Goal: Information Seeking & Learning: Learn about a topic

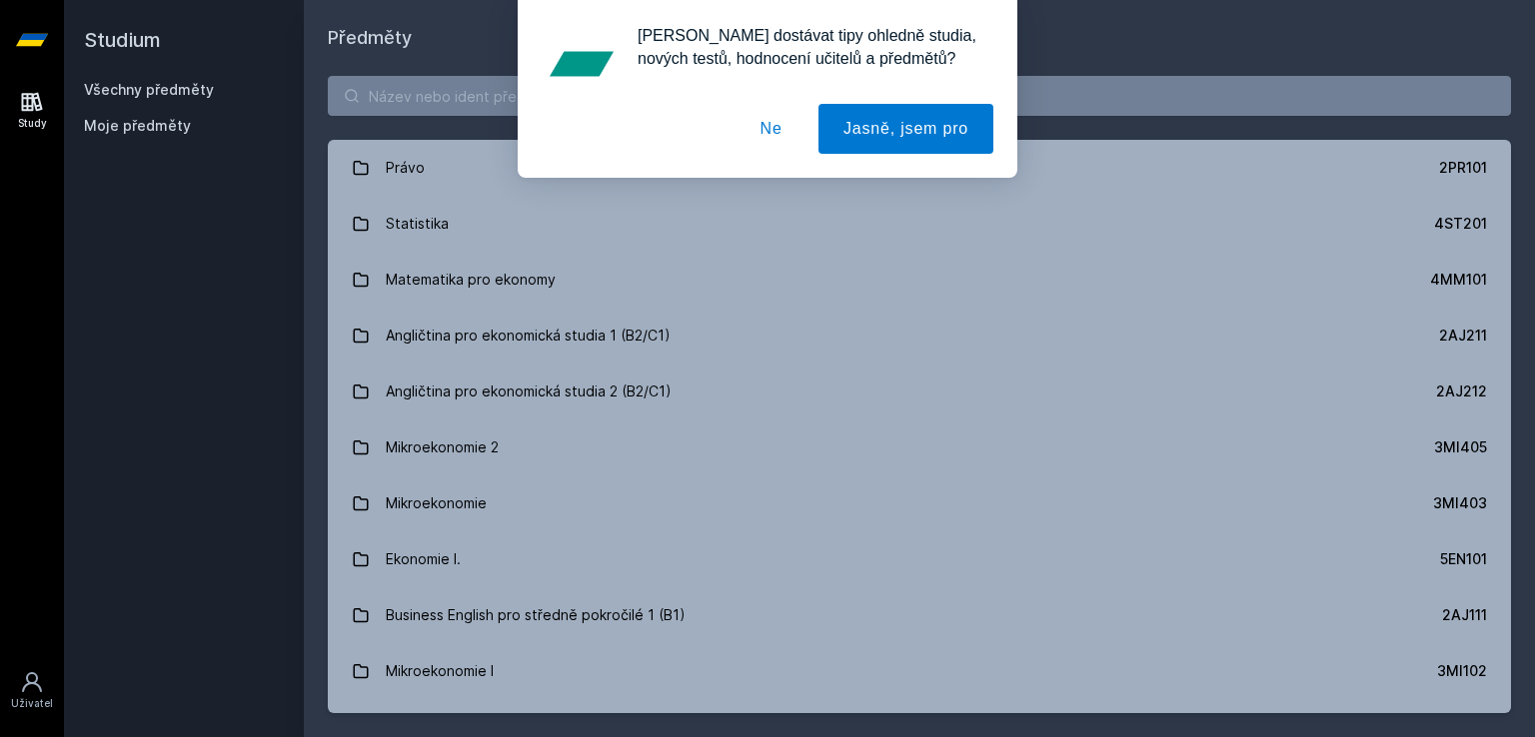
click at [775, 135] on button "Ne" at bounding box center [771, 129] width 72 height 50
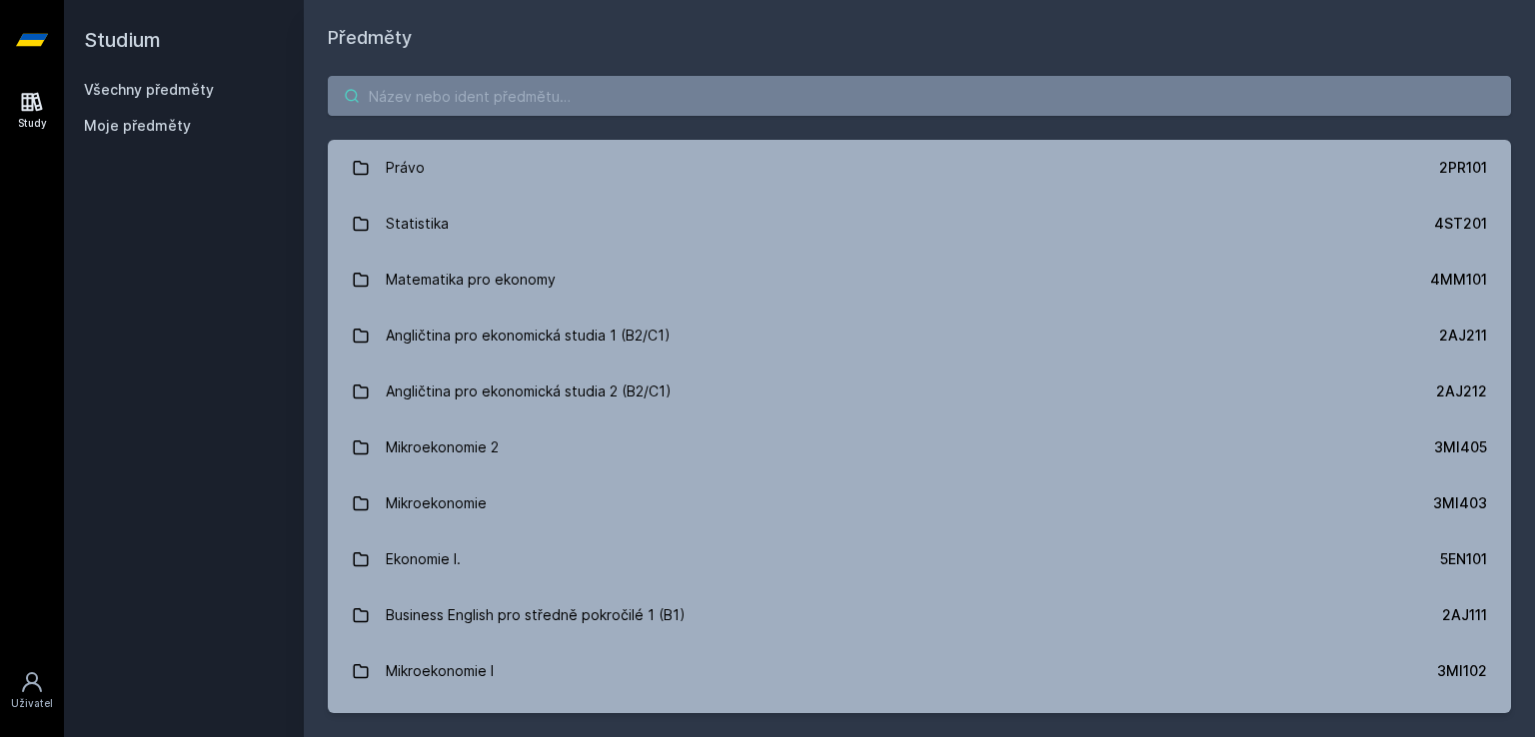
click at [460, 88] on input "search" at bounding box center [919, 96] width 1183 height 40
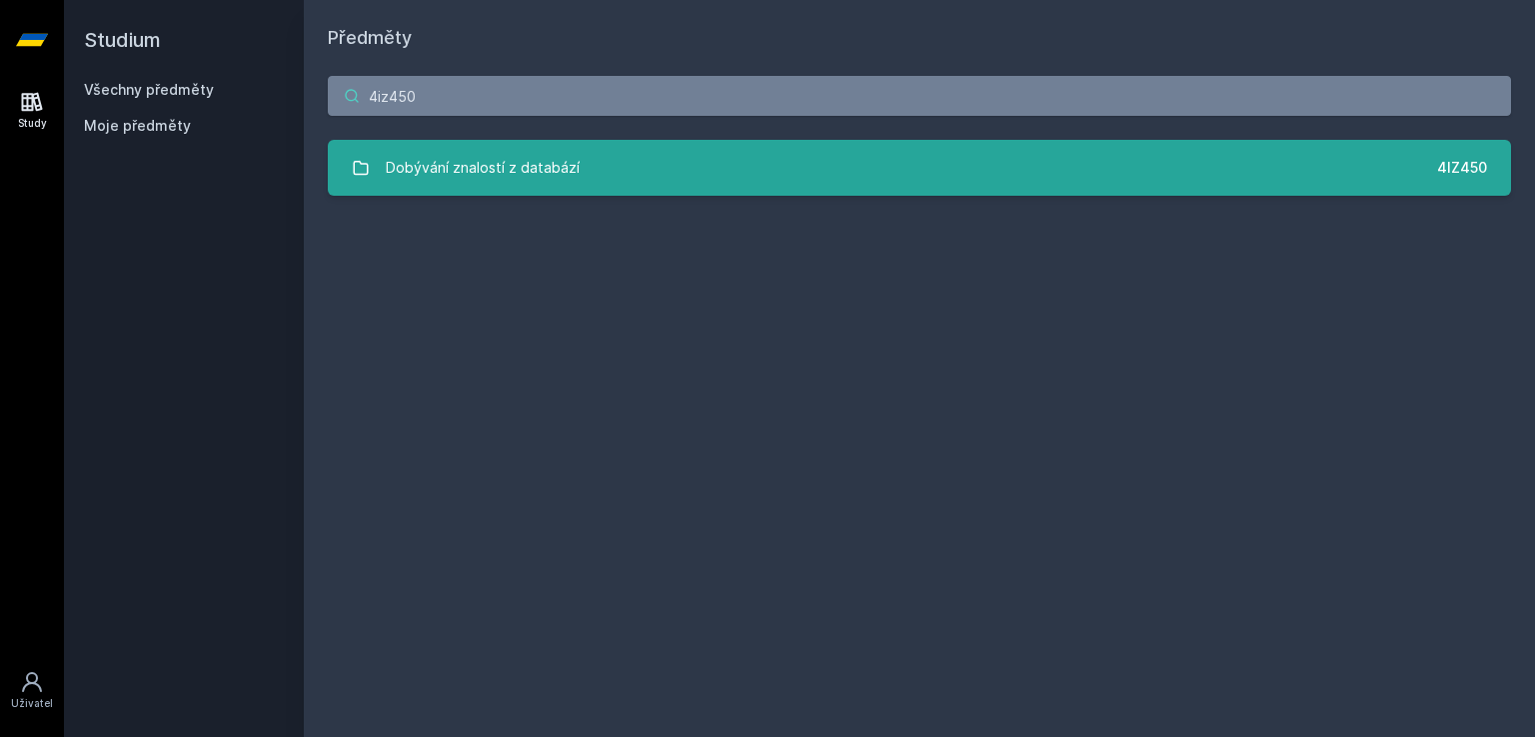
type input "4iz450"
click at [539, 187] on link "Dobývání znalostí z databází 4IZ450" at bounding box center [919, 168] width 1183 height 56
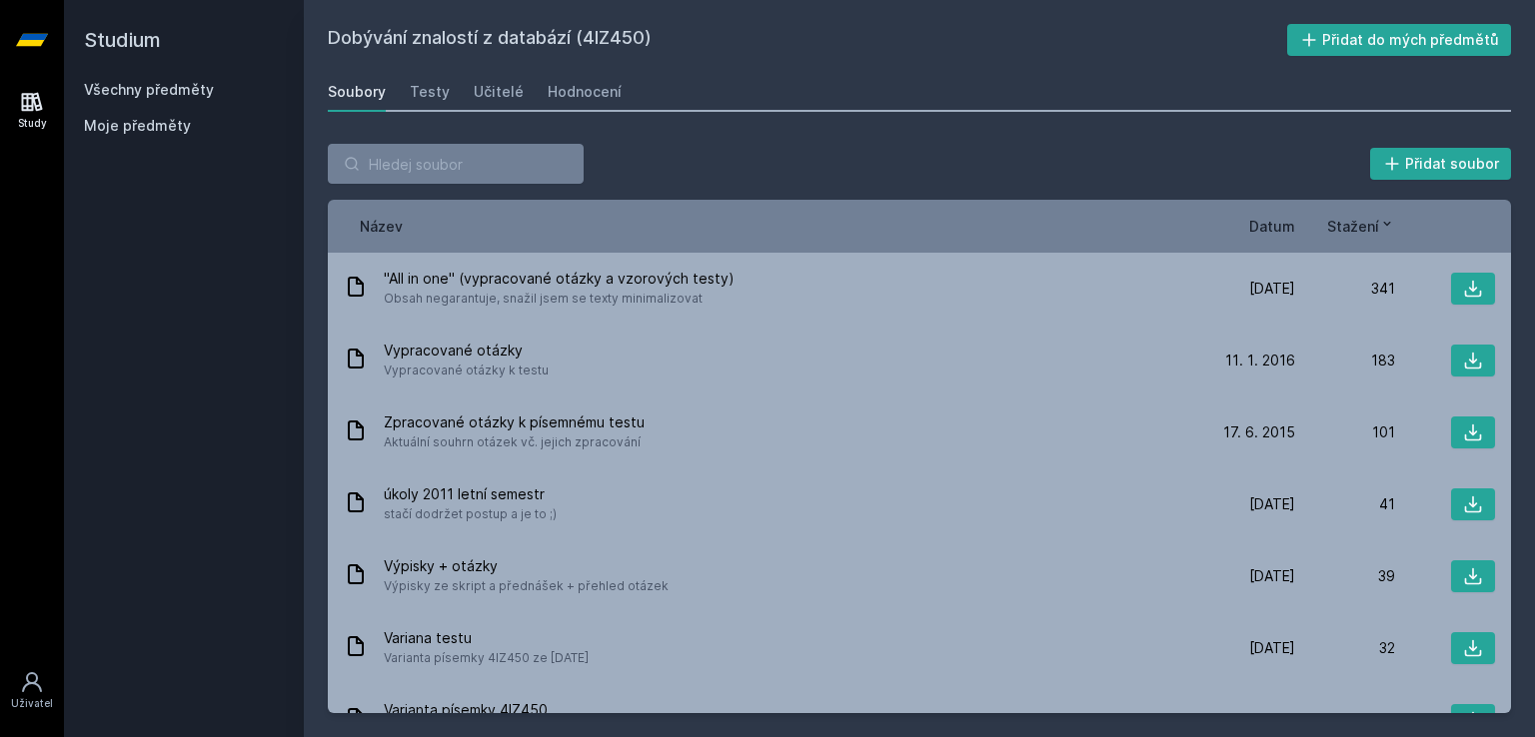
click at [1278, 222] on span "Datum" at bounding box center [1272, 226] width 46 height 21
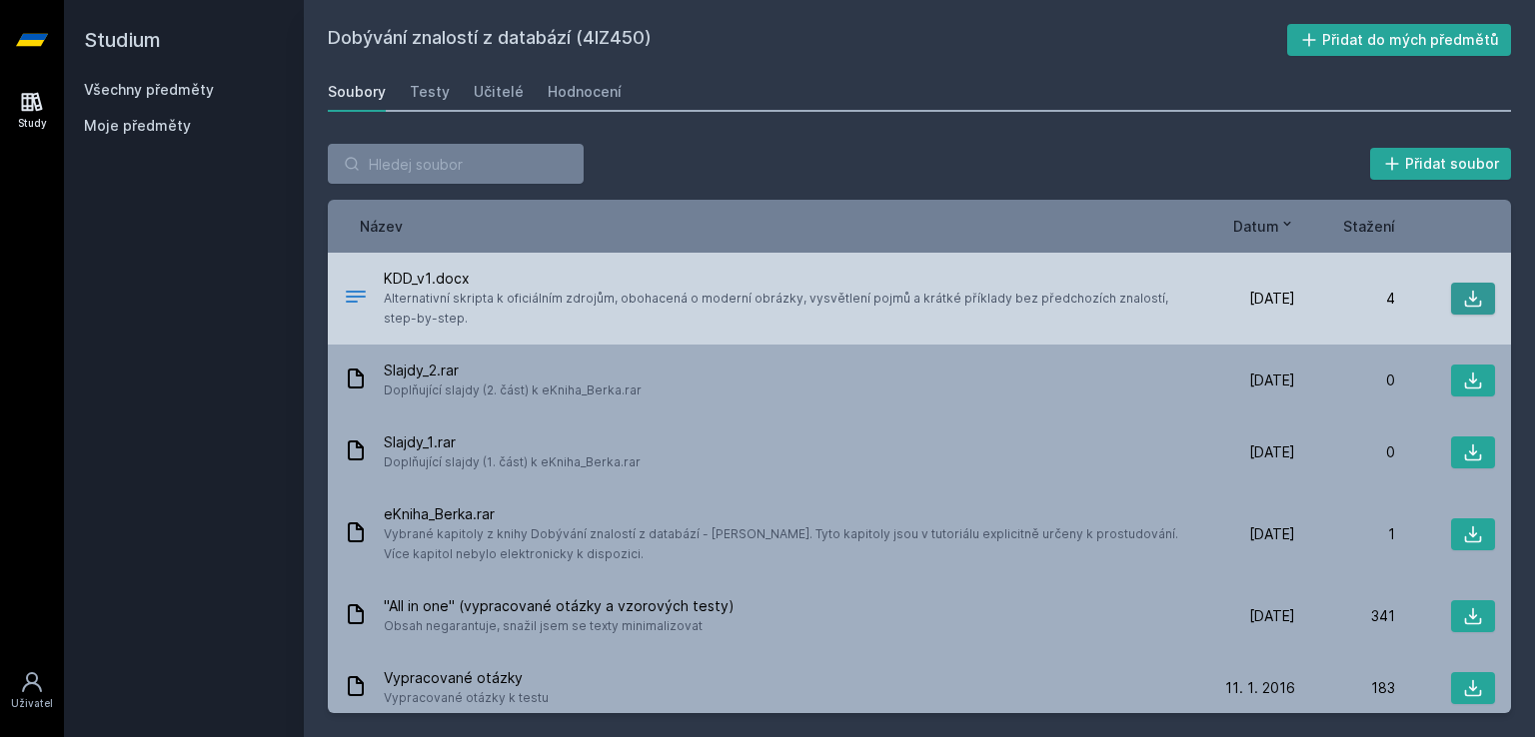
click at [1463, 301] on icon at bounding box center [1473, 299] width 20 height 20
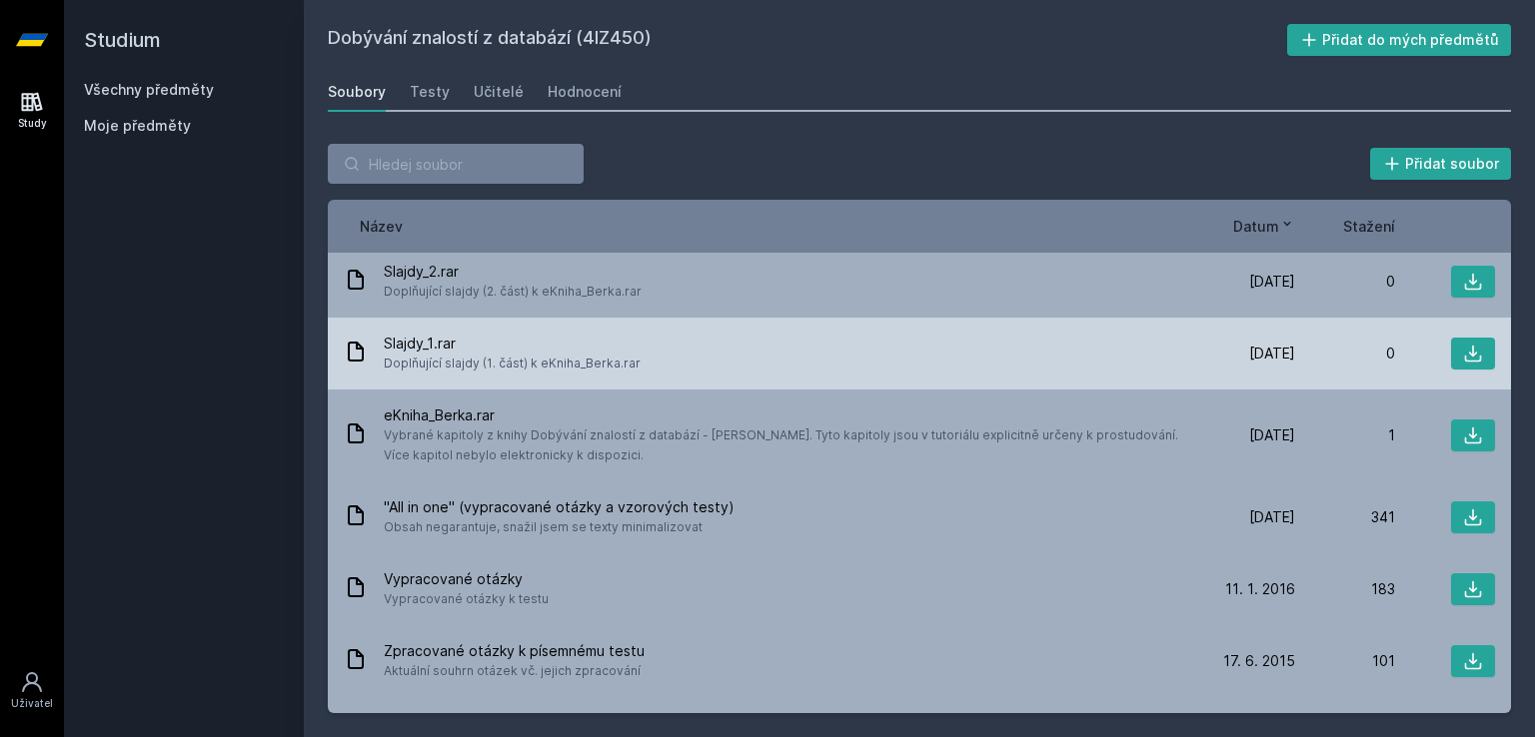
scroll to position [200, 0]
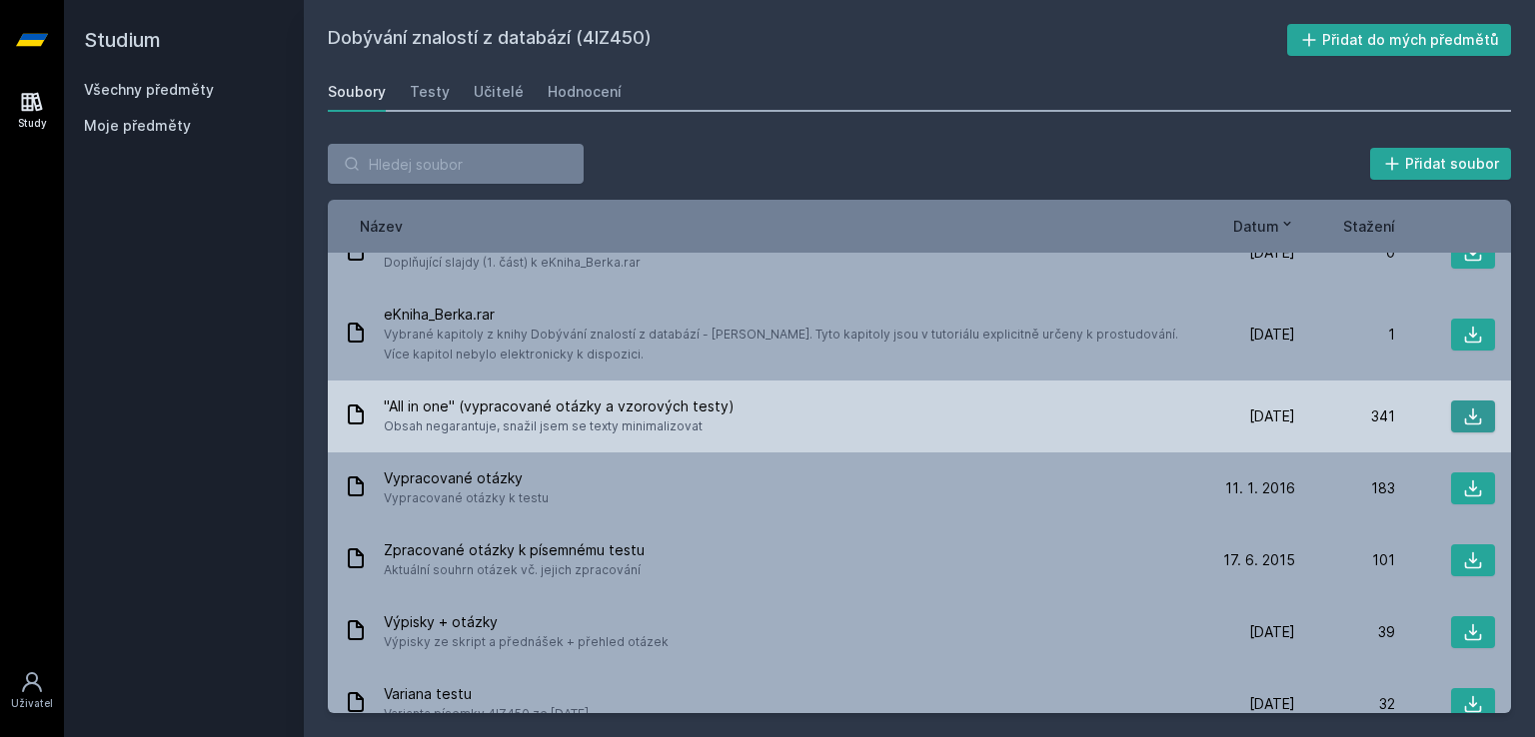
click at [1463, 419] on icon at bounding box center [1473, 417] width 20 height 20
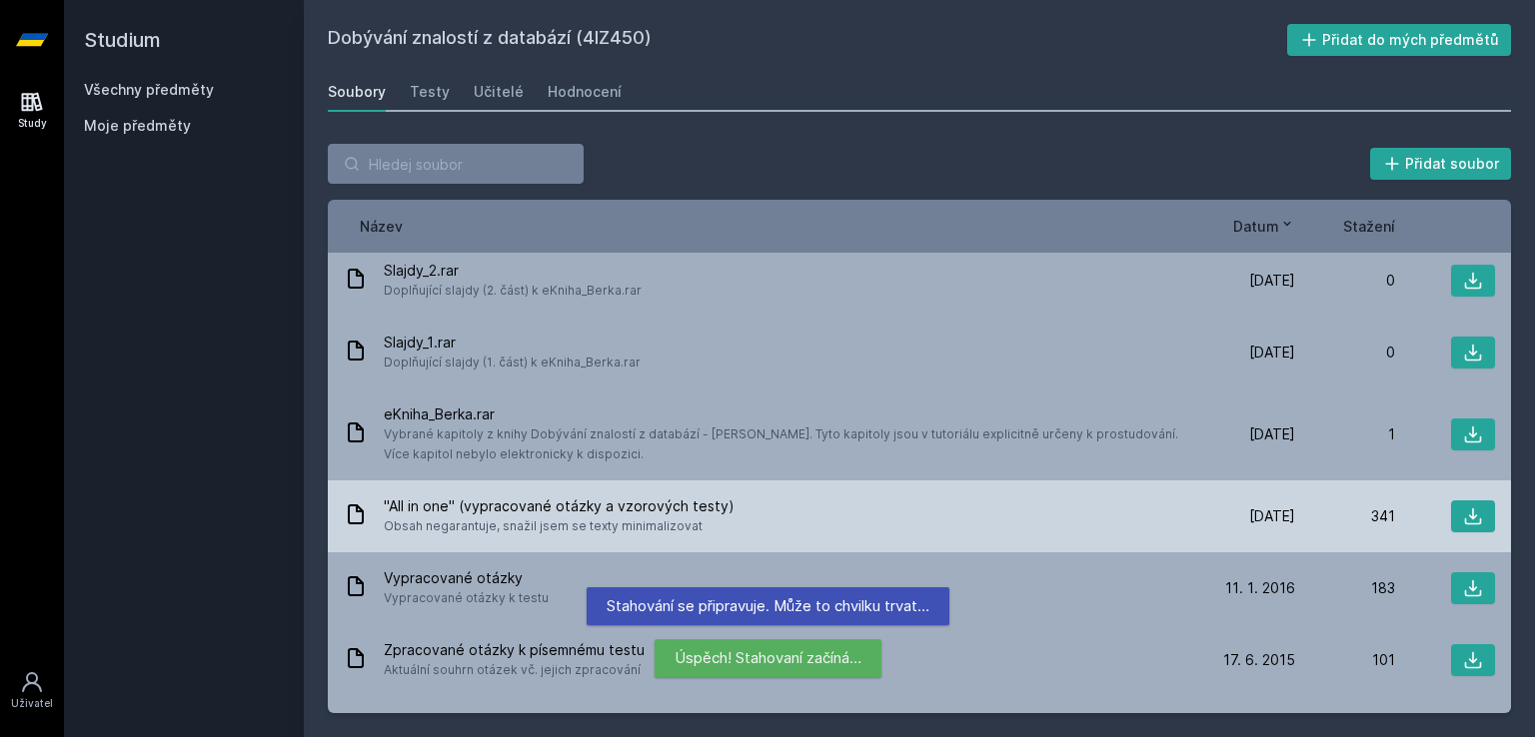
scroll to position [0, 0]
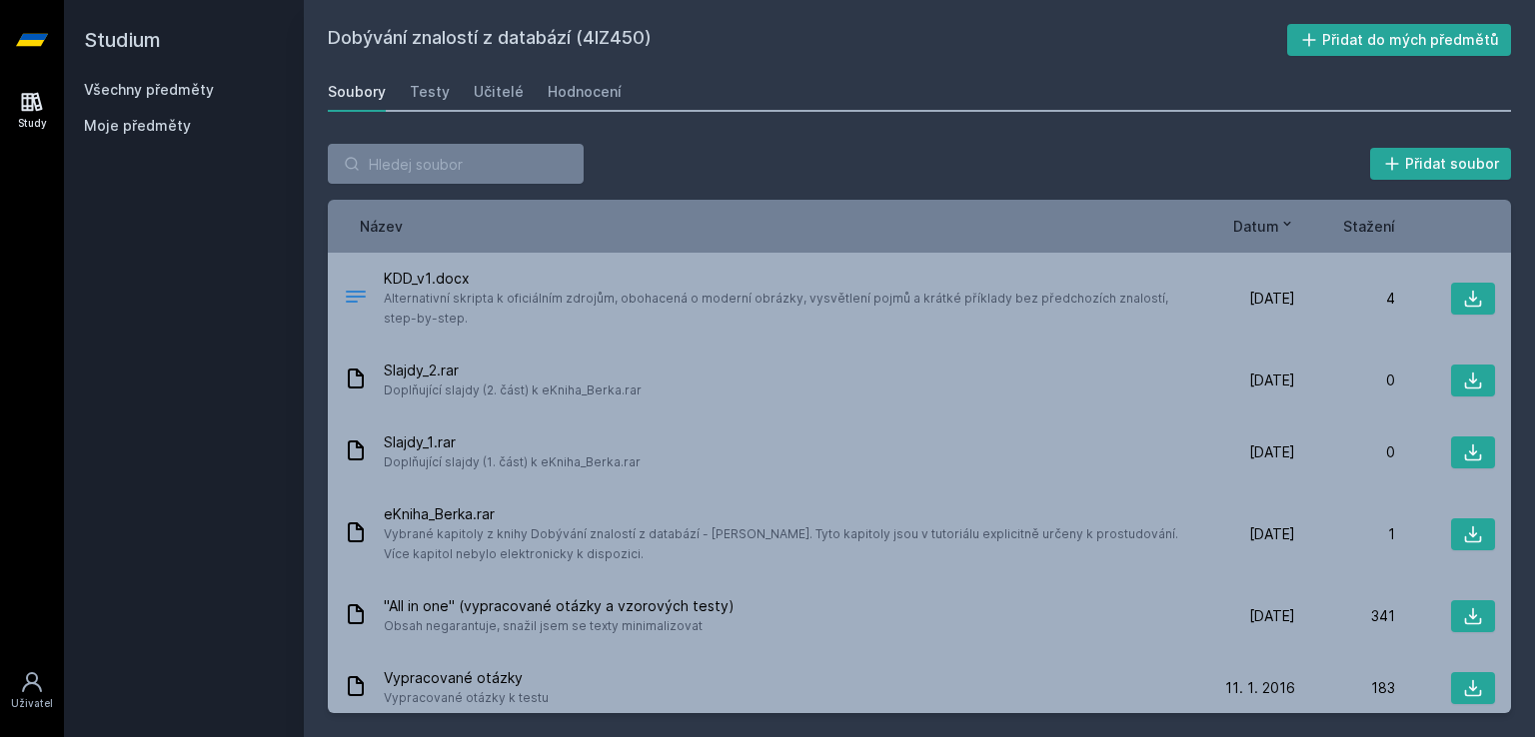
click at [696, 235] on div "Název" at bounding box center [769, 226] width 851 height 21
click at [819, 162] on div "Přidat soubor" at bounding box center [919, 164] width 1183 height 40
